Goal: Task Accomplishment & Management: Manage account settings

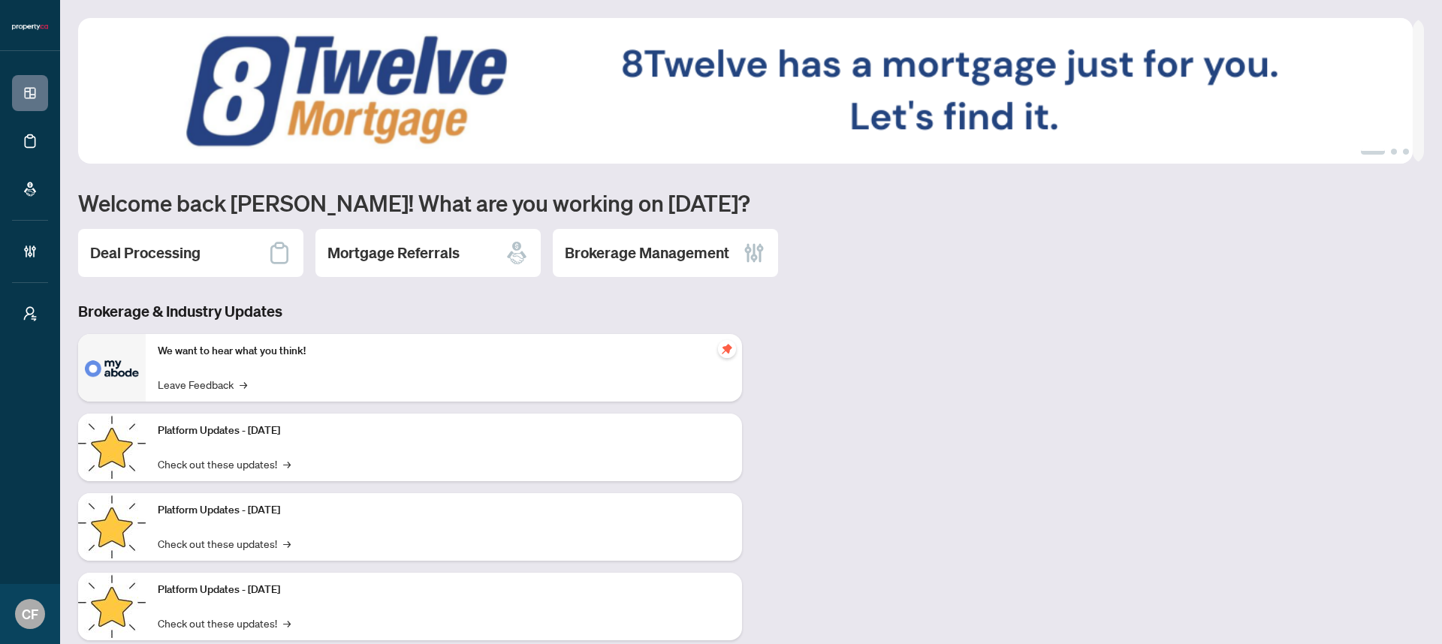
click at [586, 216] on h1 "Welcome back Chantel! What are you working on today?" at bounding box center [751, 202] width 1346 height 29
click at [689, 254] on h2 "Brokerage Management" at bounding box center [647, 253] width 164 height 21
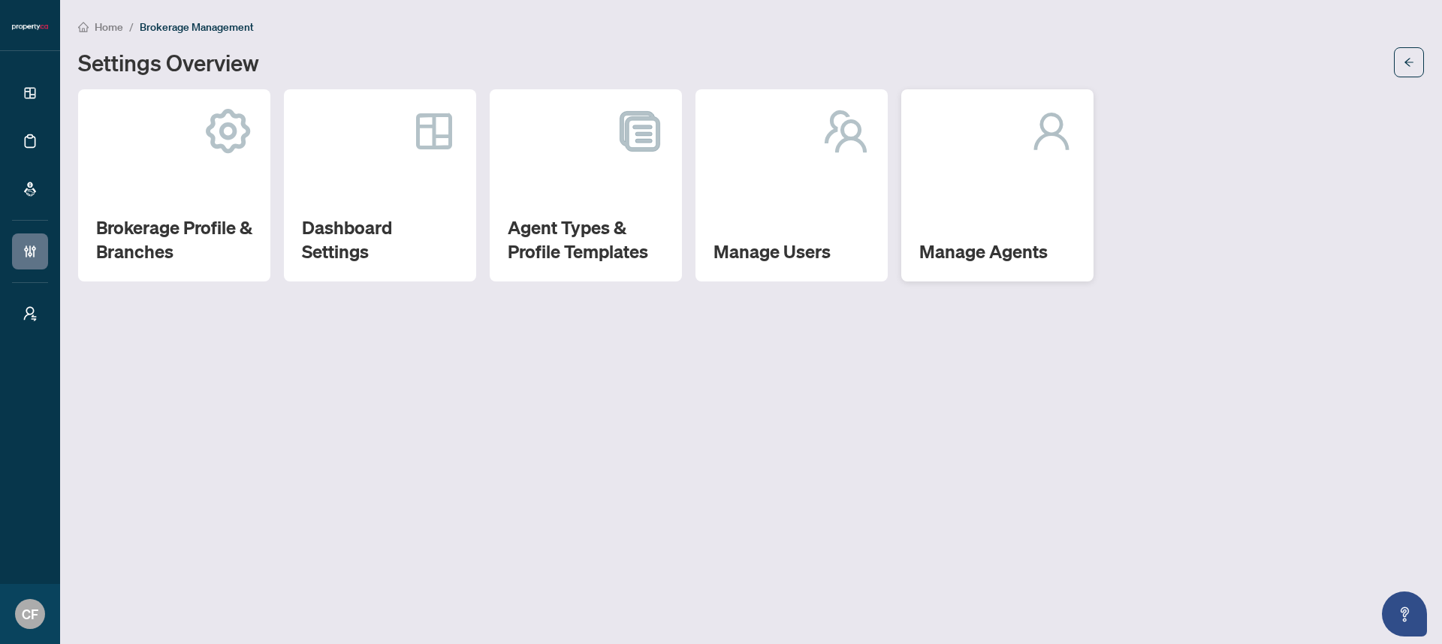
click at [1002, 210] on div "Manage Agents" at bounding box center [997, 185] width 192 height 192
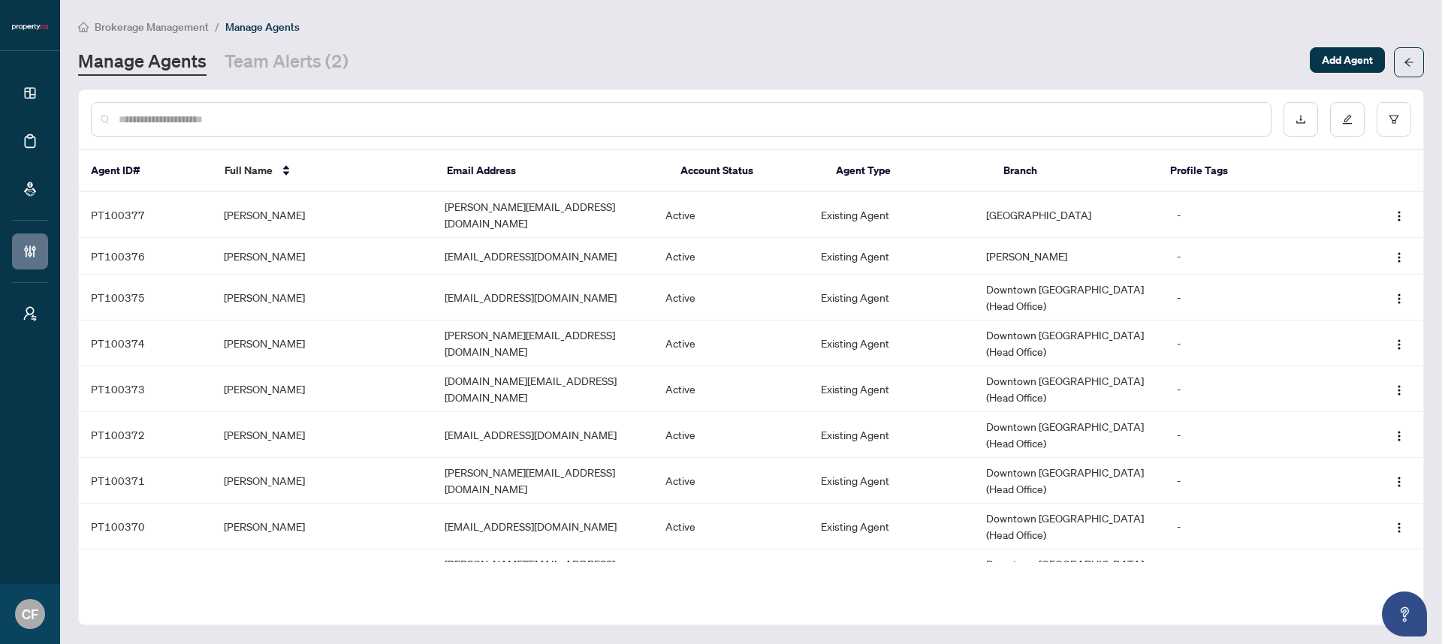
click at [553, 118] on input "text" at bounding box center [689, 119] width 1140 height 17
paste input "**********"
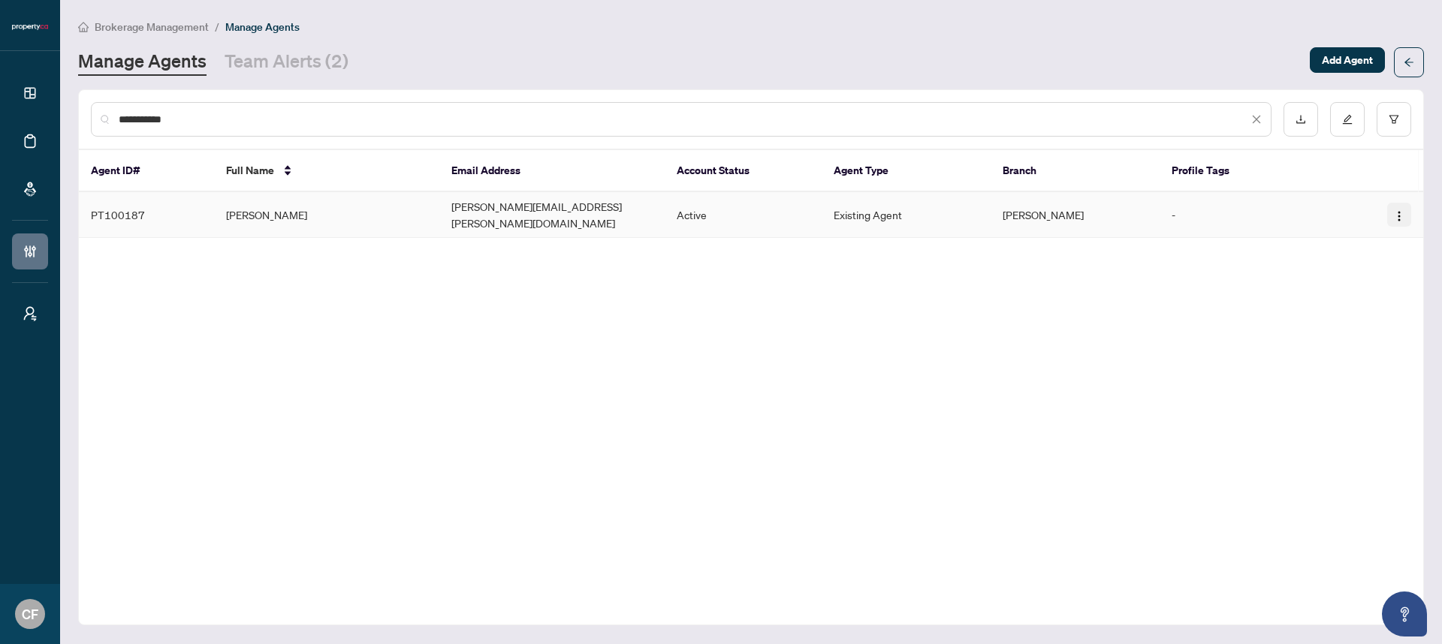
type input "**********"
click at [1401, 216] on img "button" at bounding box center [1399, 216] width 12 height 12
click at [1374, 266] on span "Reset Password" at bounding box center [1358, 263] width 82 height 17
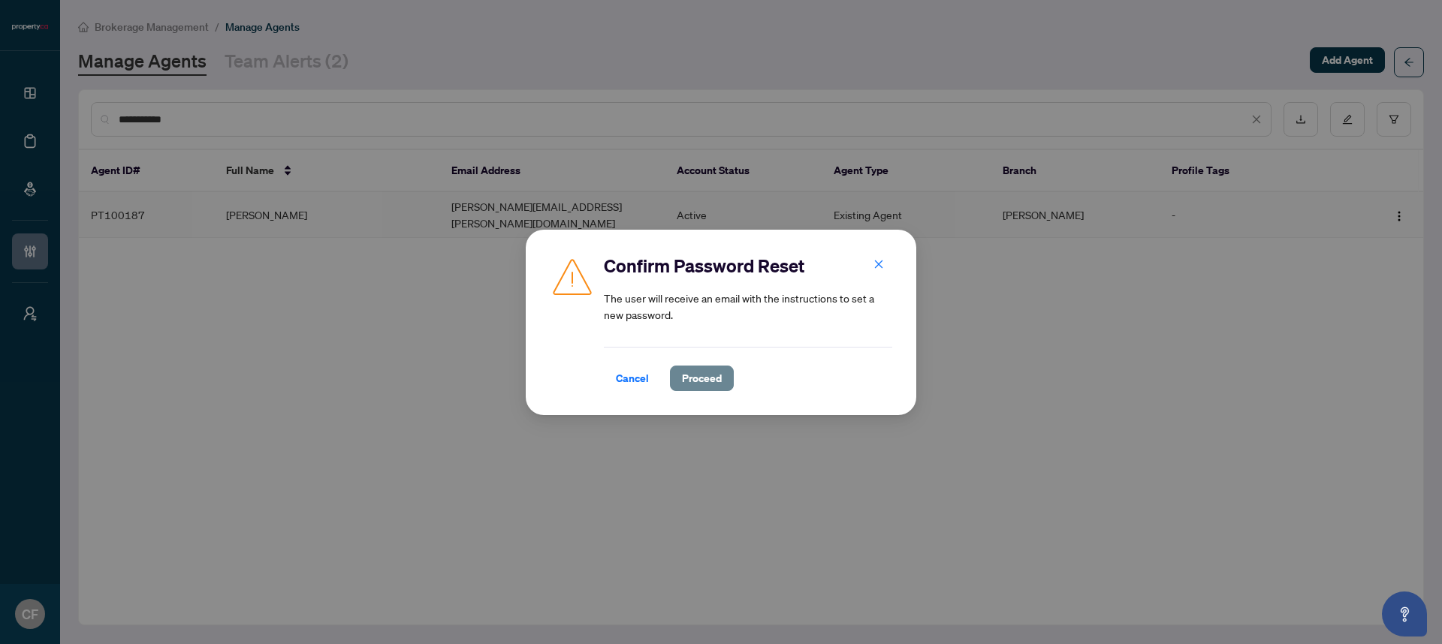
click at [692, 384] on span "Proceed" at bounding box center [702, 378] width 40 height 24
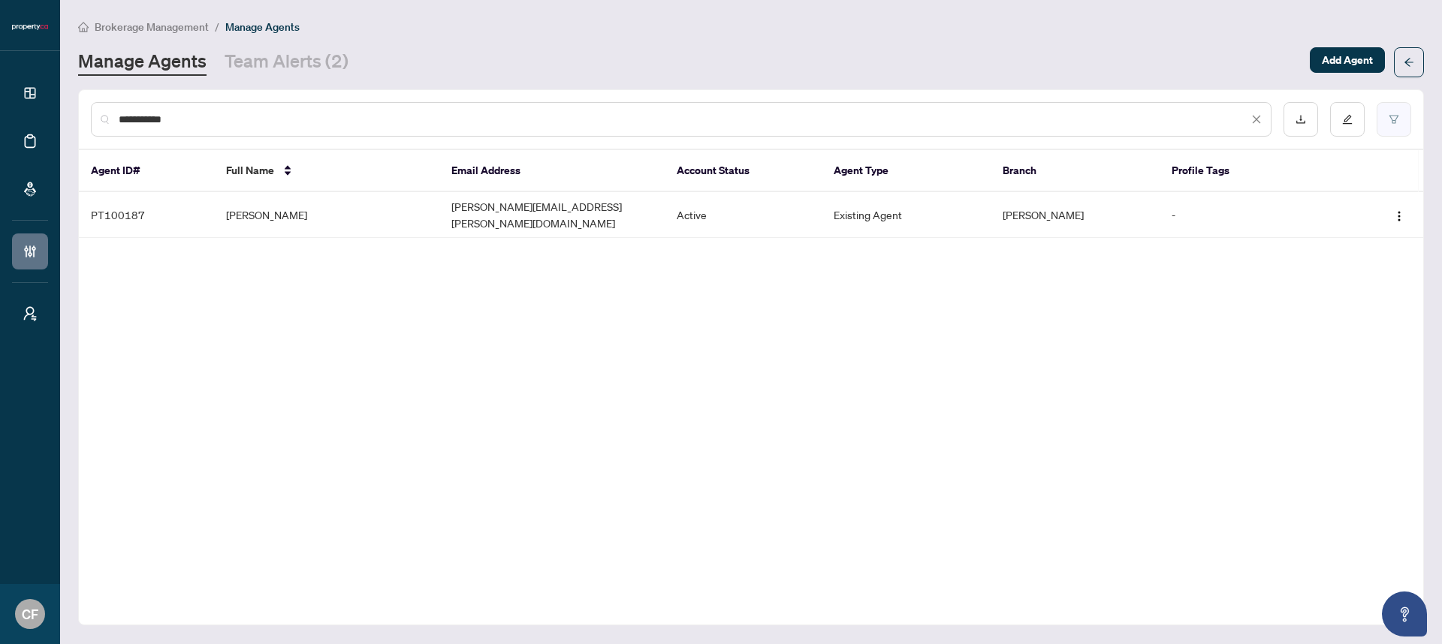
click at [1401, 118] on button "button" at bounding box center [1394, 119] width 35 height 35
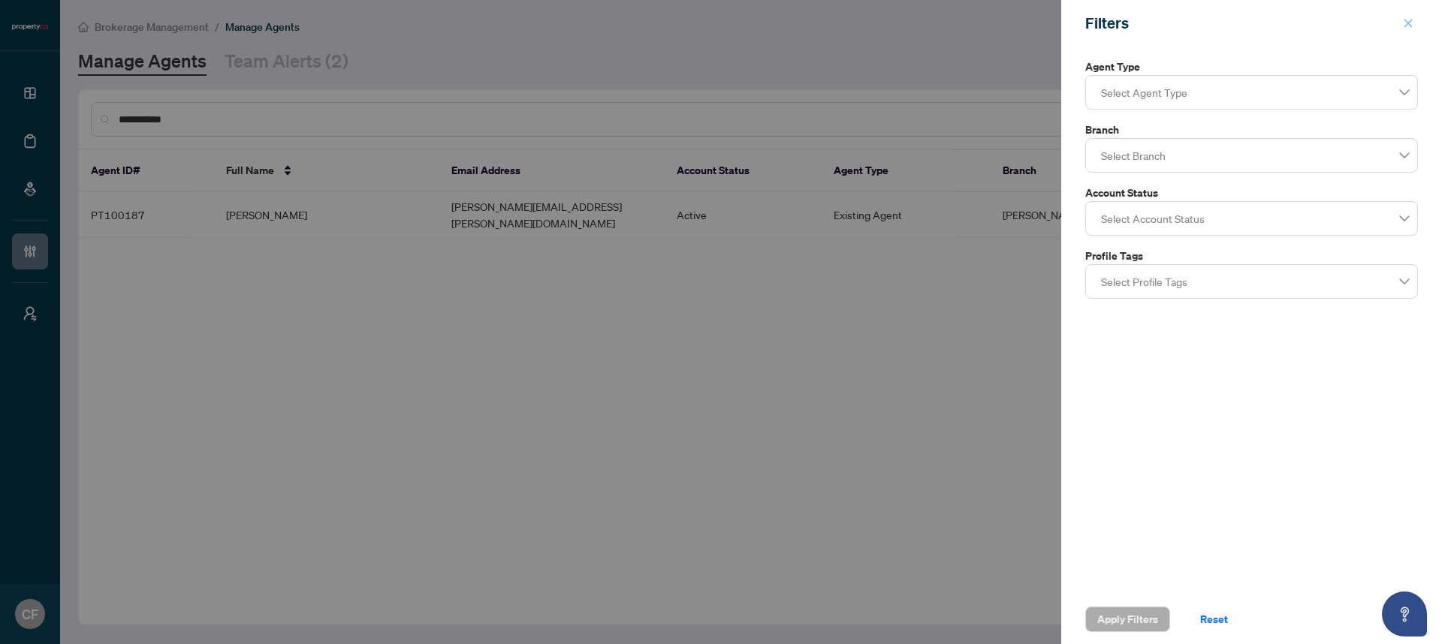
click at [1404, 26] on icon "close" at bounding box center [1408, 23] width 11 height 11
